Goal: Task Accomplishment & Management: Complete application form

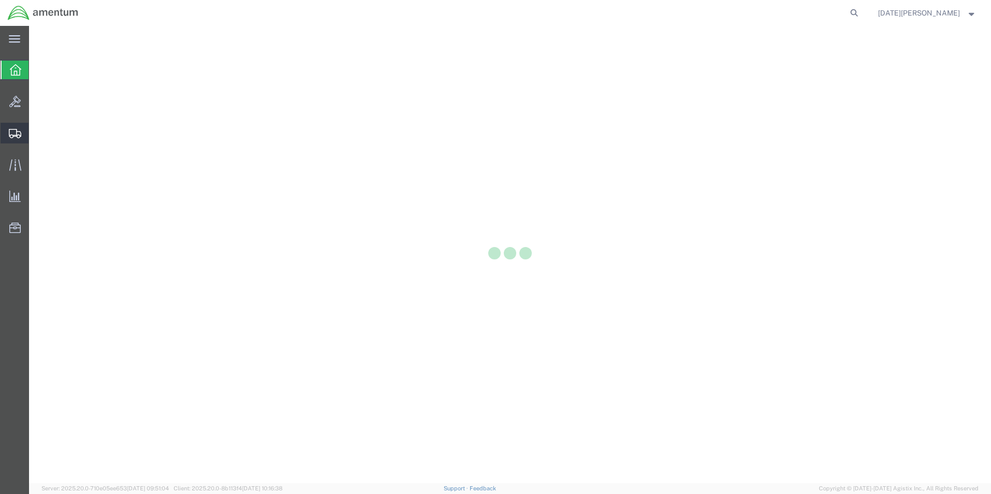
click at [18, 132] on icon at bounding box center [15, 133] width 12 height 9
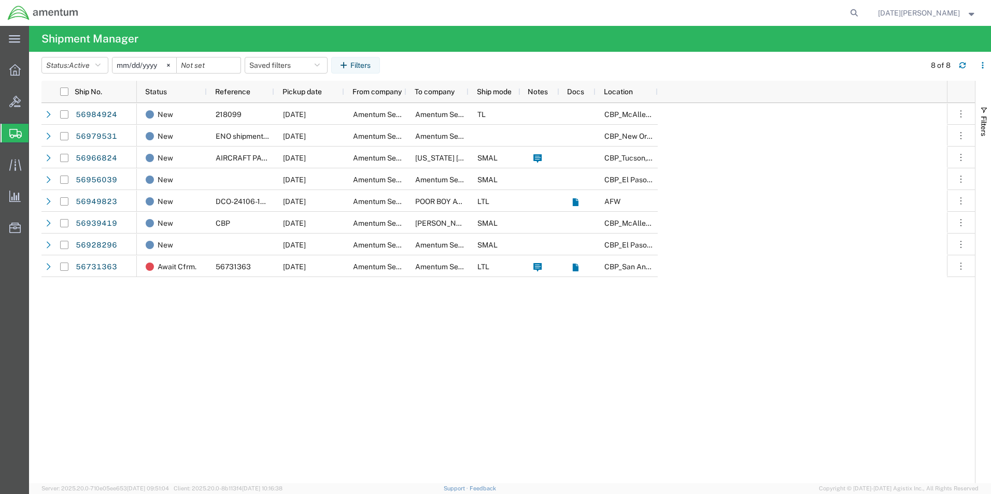
click at [0, 0] on span "Create from Template" at bounding box center [0, 0] width 0 height 0
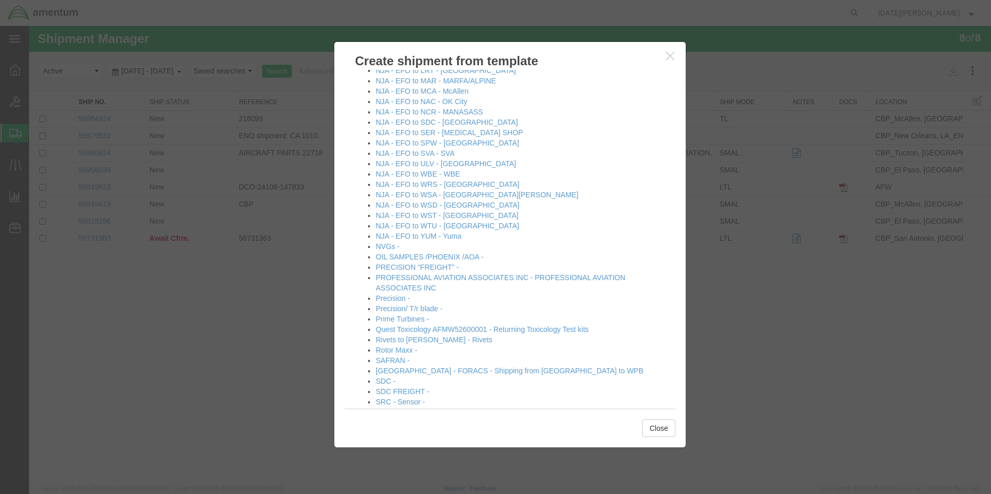
scroll to position [725, 0]
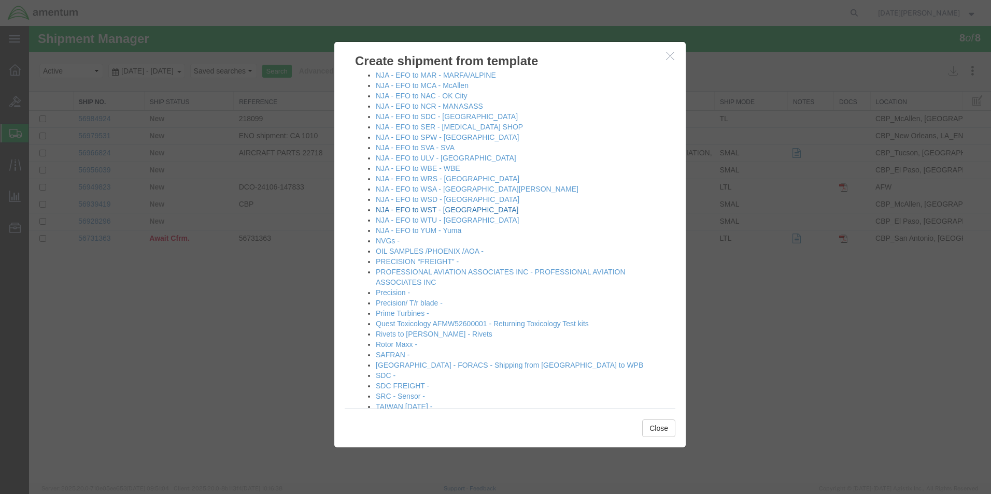
click at [403, 212] on link "NJA - EFO to WST - [GEOGRAPHIC_DATA]" at bounding box center [447, 210] width 142 height 8
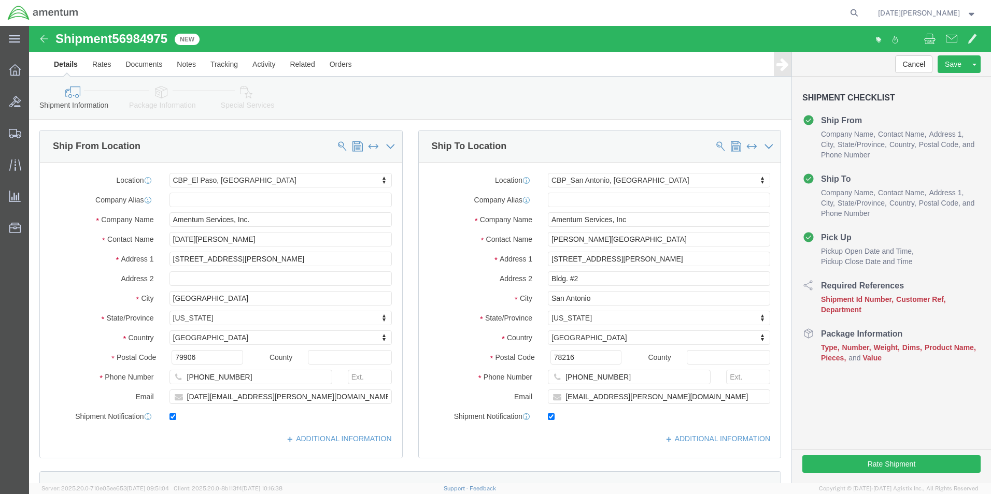
select select "49939"
select select "49945"
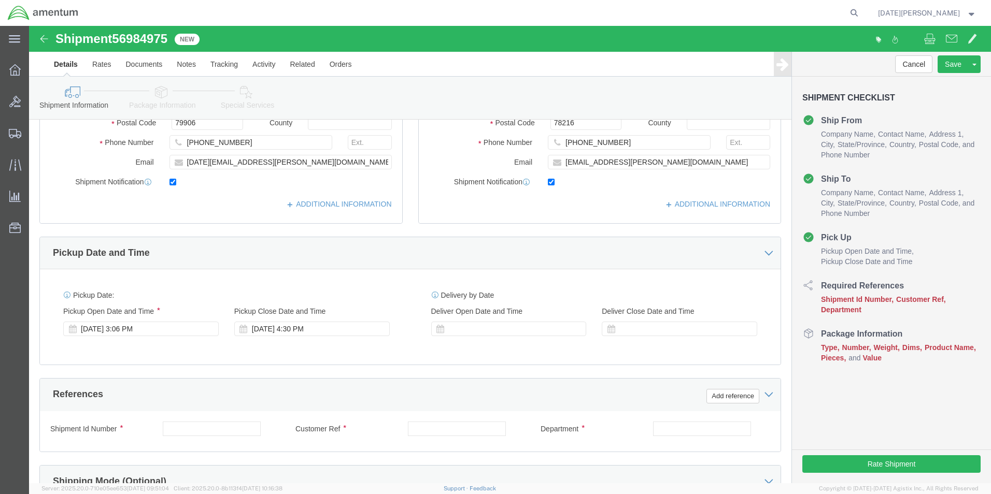
scroll to position [311, 0]
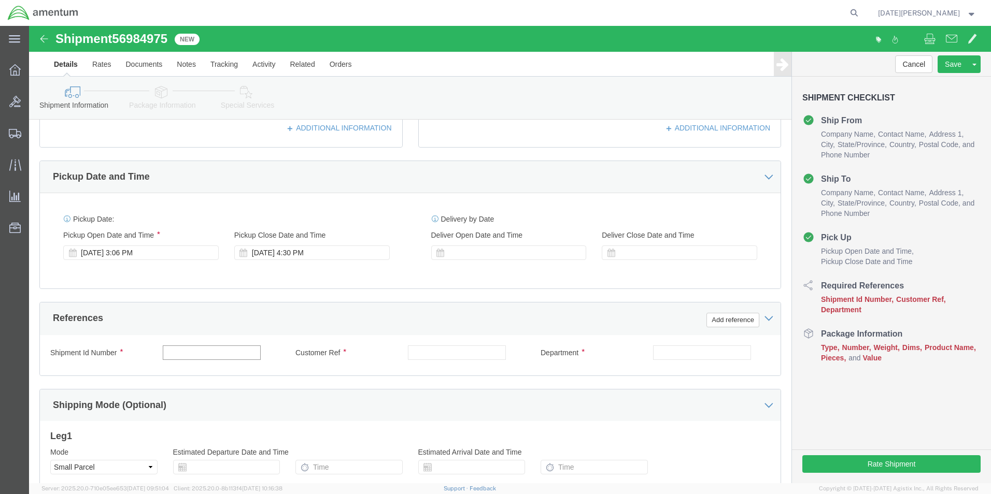
click input "text"
type input "614-006246"
paste input "614-006246"
type input "614-006246"
click input "cbp"
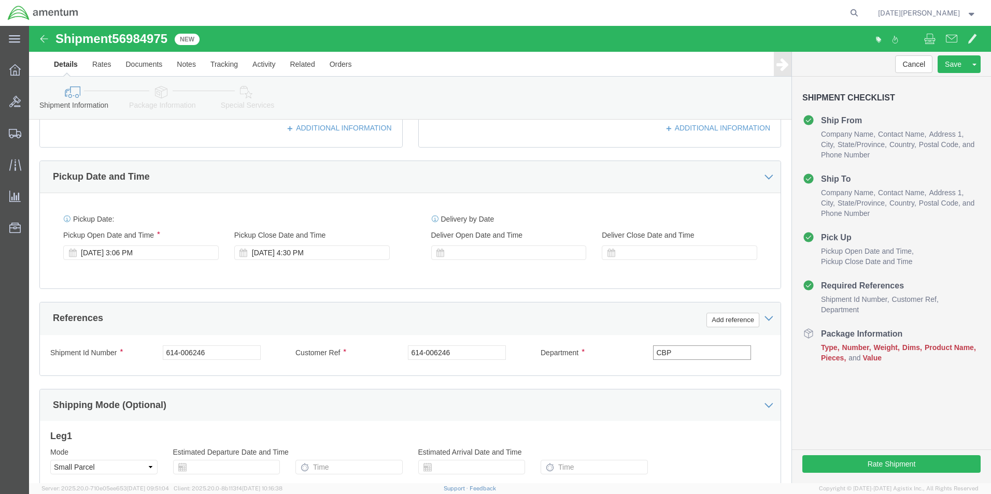
type input "CBP"
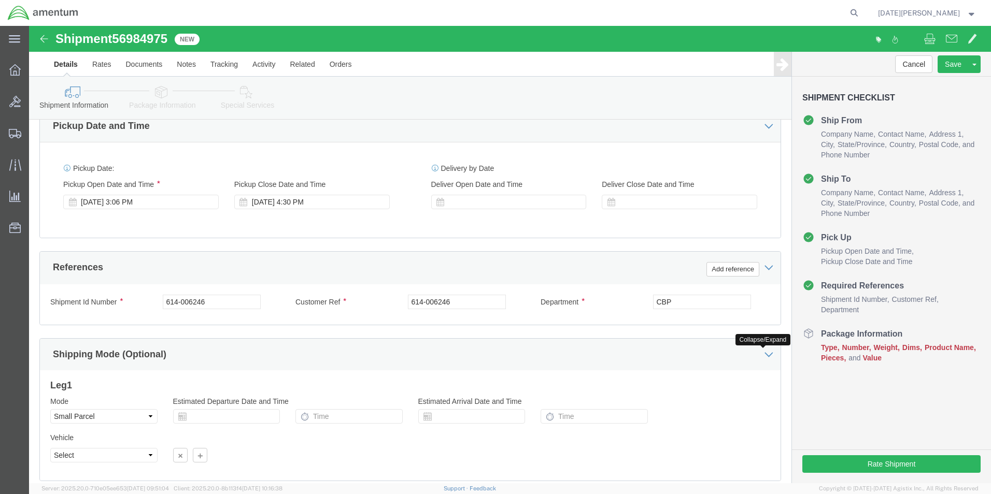
scroll to position [432, 0]
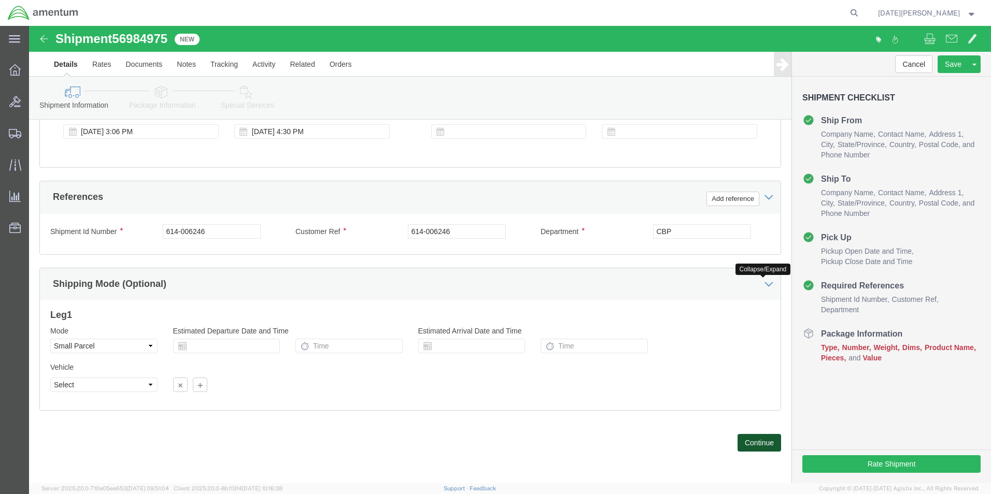
click button "Continue"
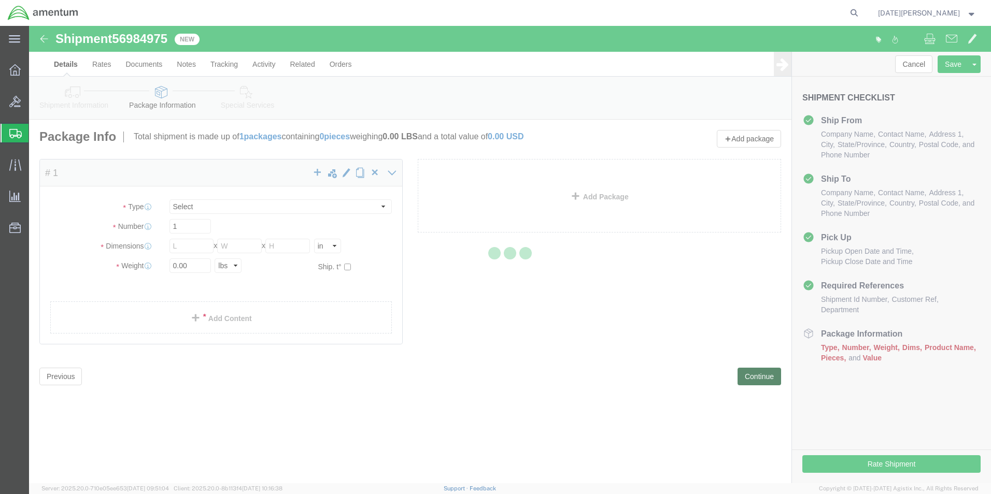
select select "YRPK"
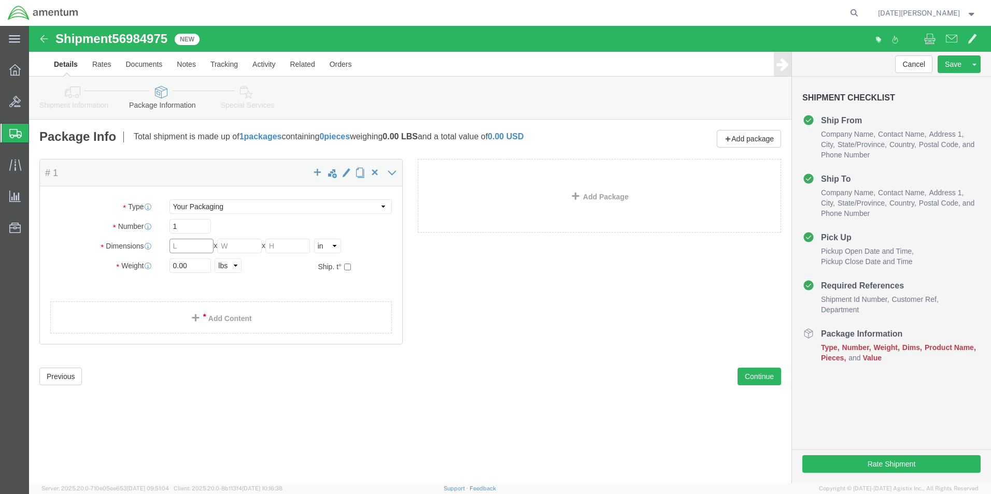
click input "text"
type input "13"
type input "15"
type input "5.40"
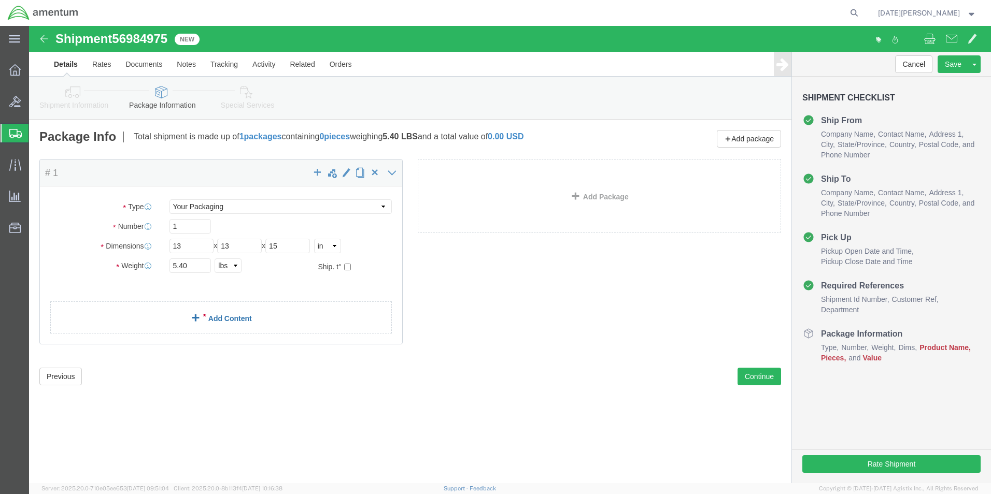
click link "Add Content"
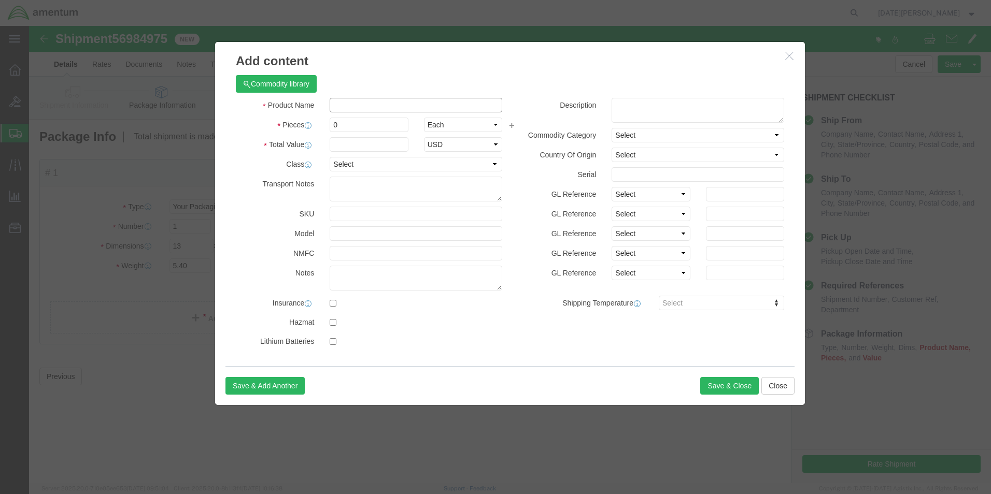
click input "text"
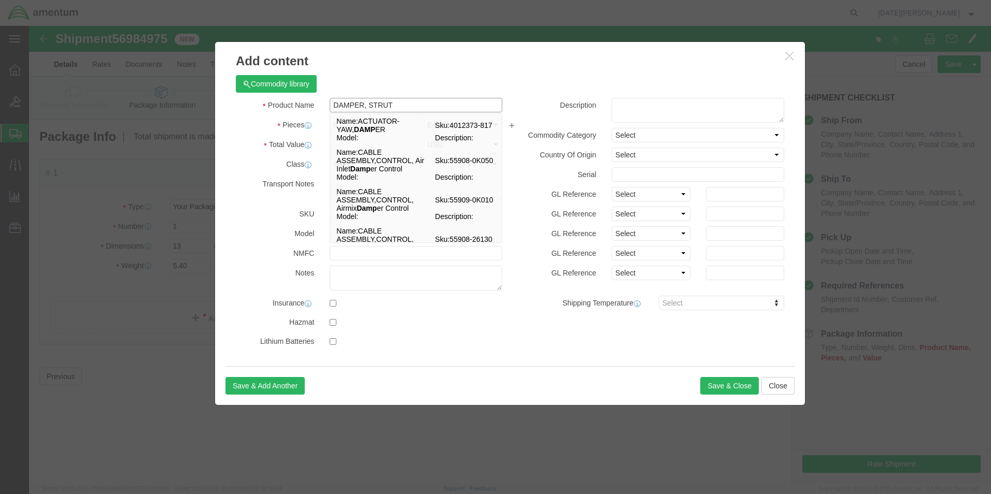
type input "DAMPER, STRUT"
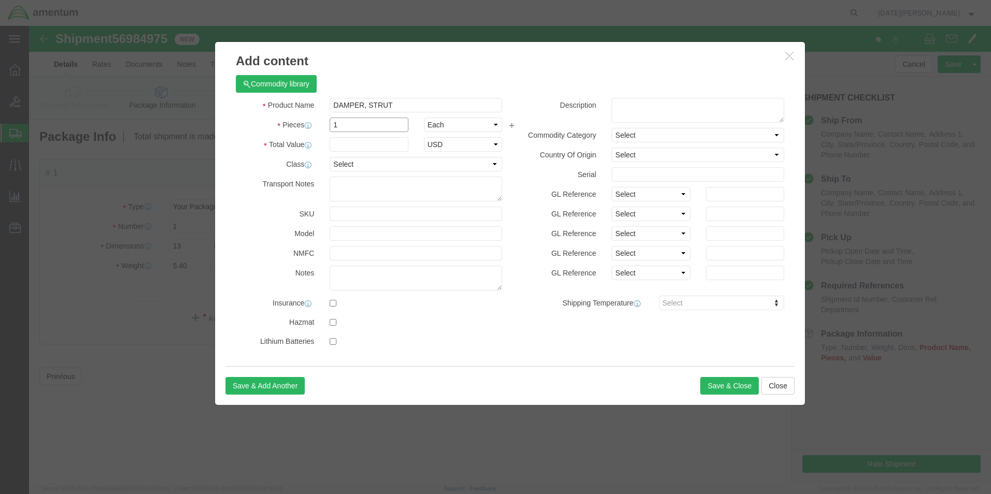
type input "1"
type input "5000"
select select "USD"
click button "Save & Close"
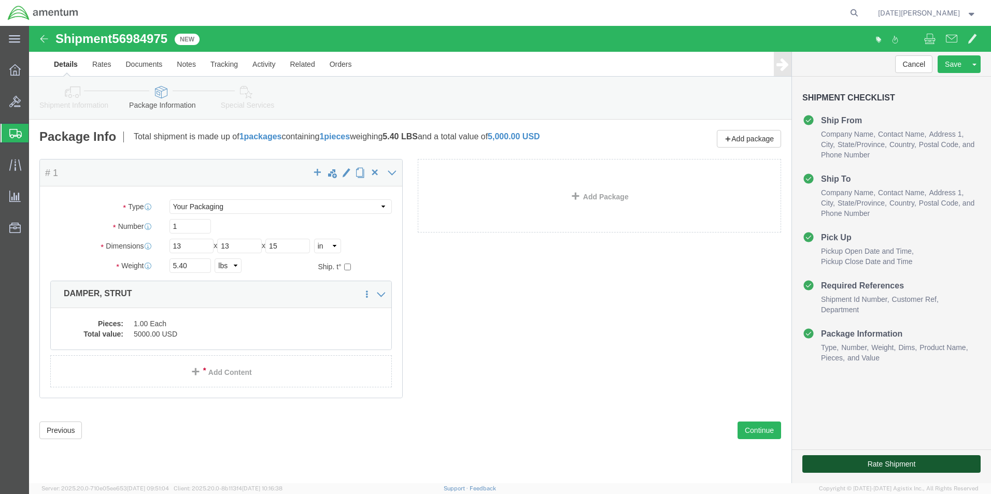
drag, startPoint x: 883, startPoint y: 468, endPoint x: 853, endPoint y: 442, distance: 39.7
click button "Rate Shipment"
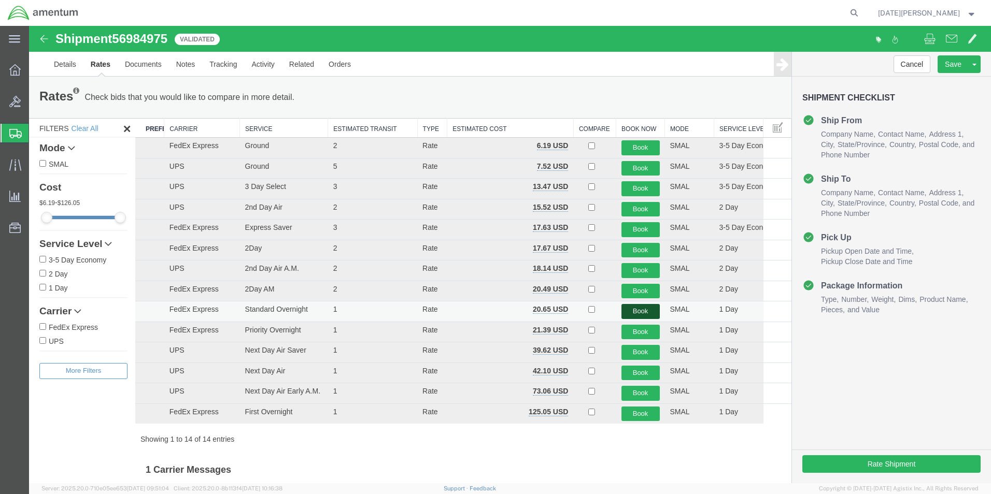
click at [641, 311] on button "Book" at bounding box center [640, 311] width 38 height 15
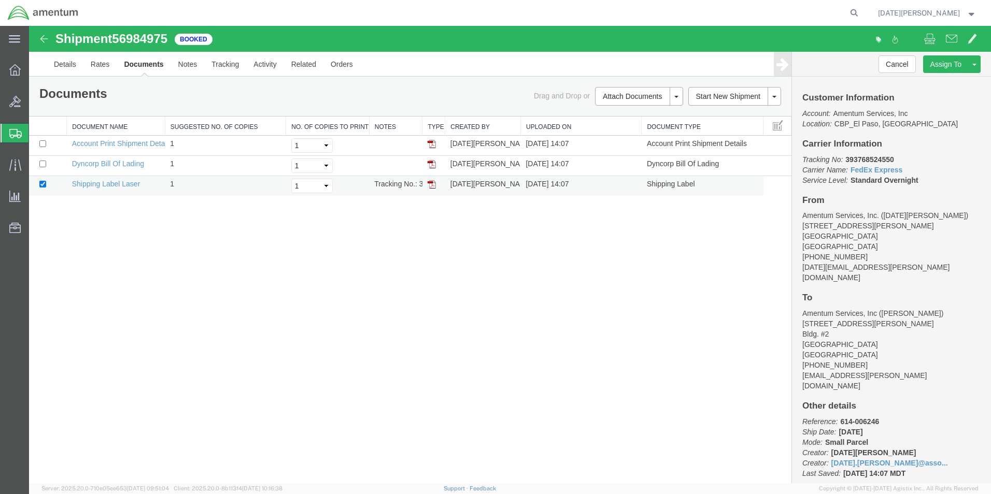
click at [433, 184] on img at bounding box center [431, 184] width 8 height 8
